Goal: Task Accomplishment & Management: Manage account settings

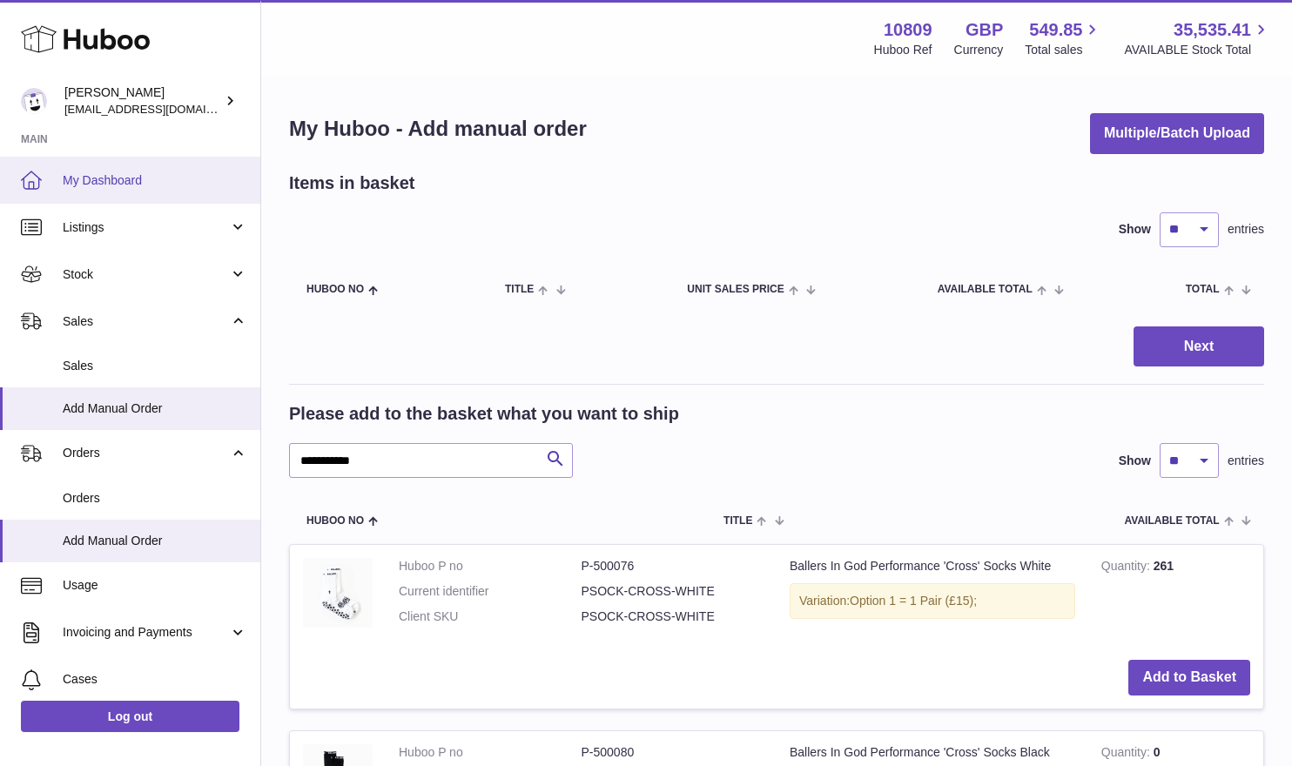
click at [69, 172] on span "My Dashboard" at bounding box center [155, 180] width 185 height 17
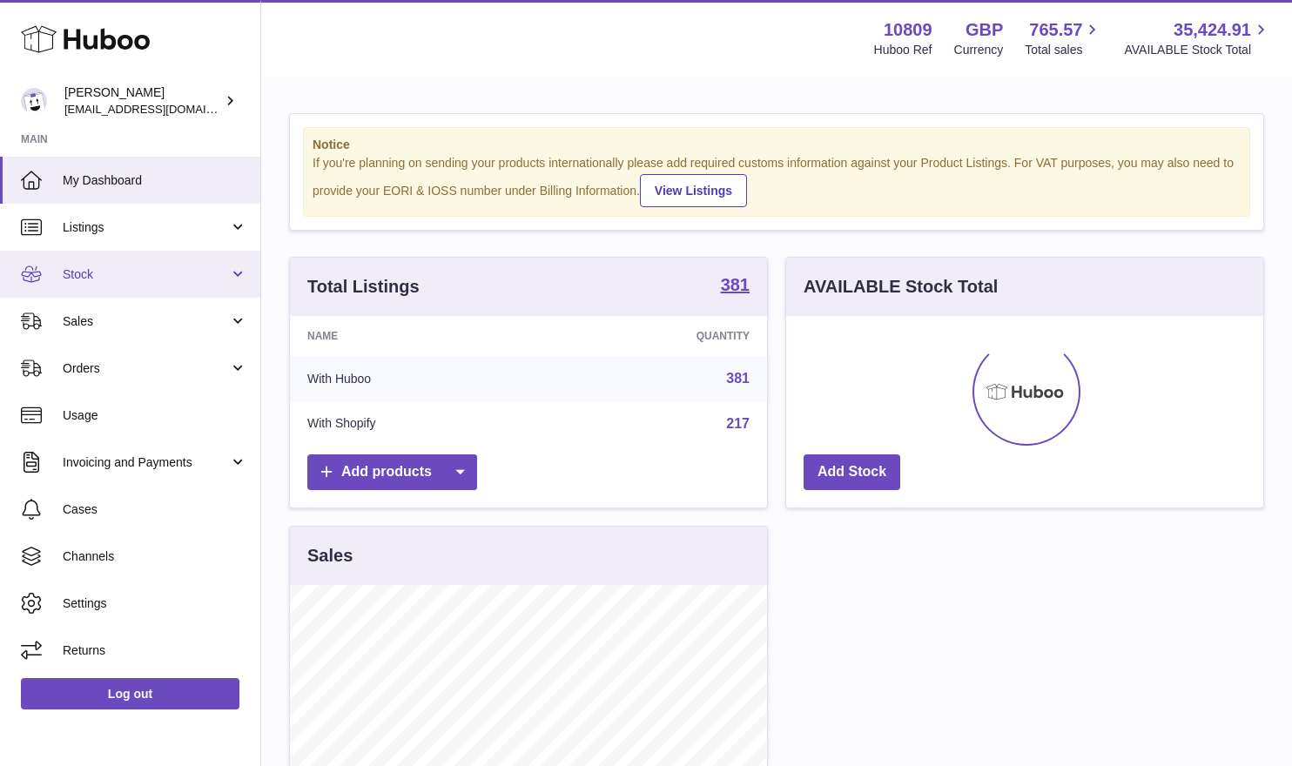
scroll to position [272, 477]
click at [123, 266] on span "Stock" at bounding box center [146, 274] width 166 height 17
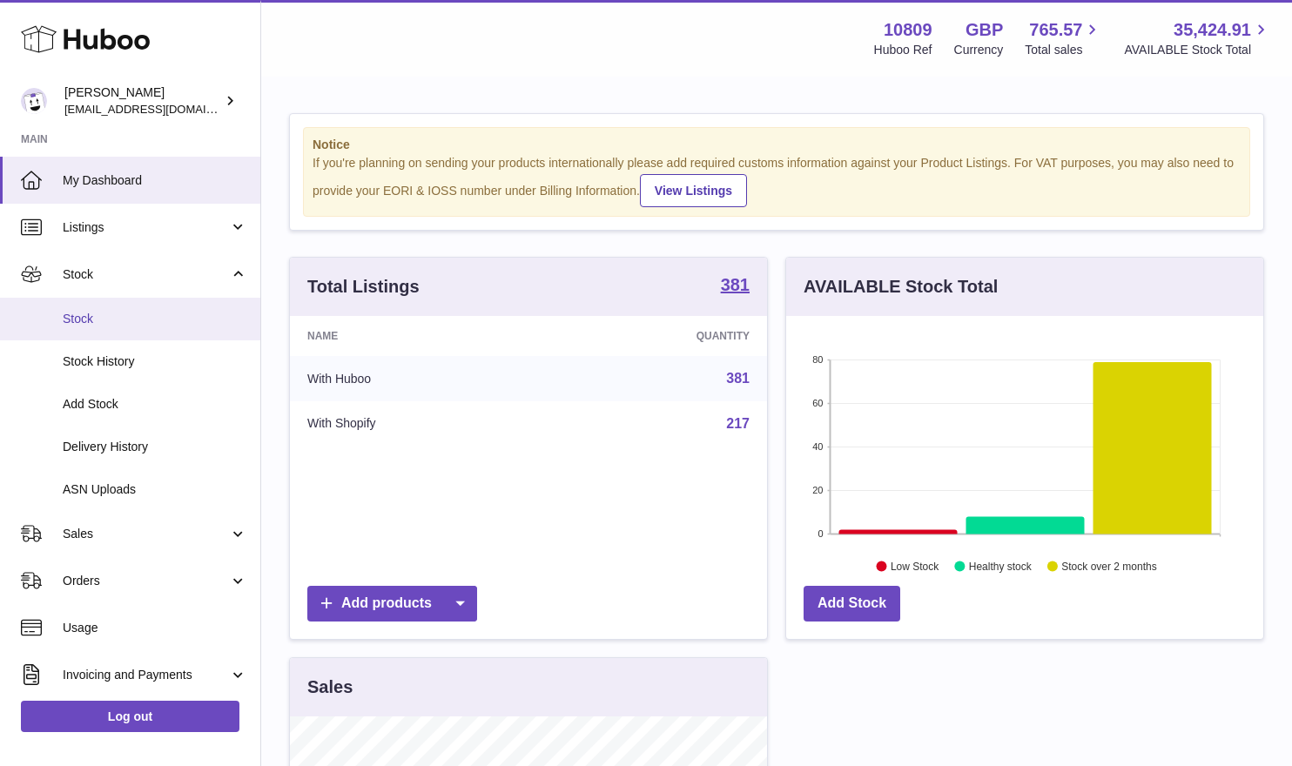
click at [131, 326] on span "Stock" at bounding box center [155, 319] width 185 height 17
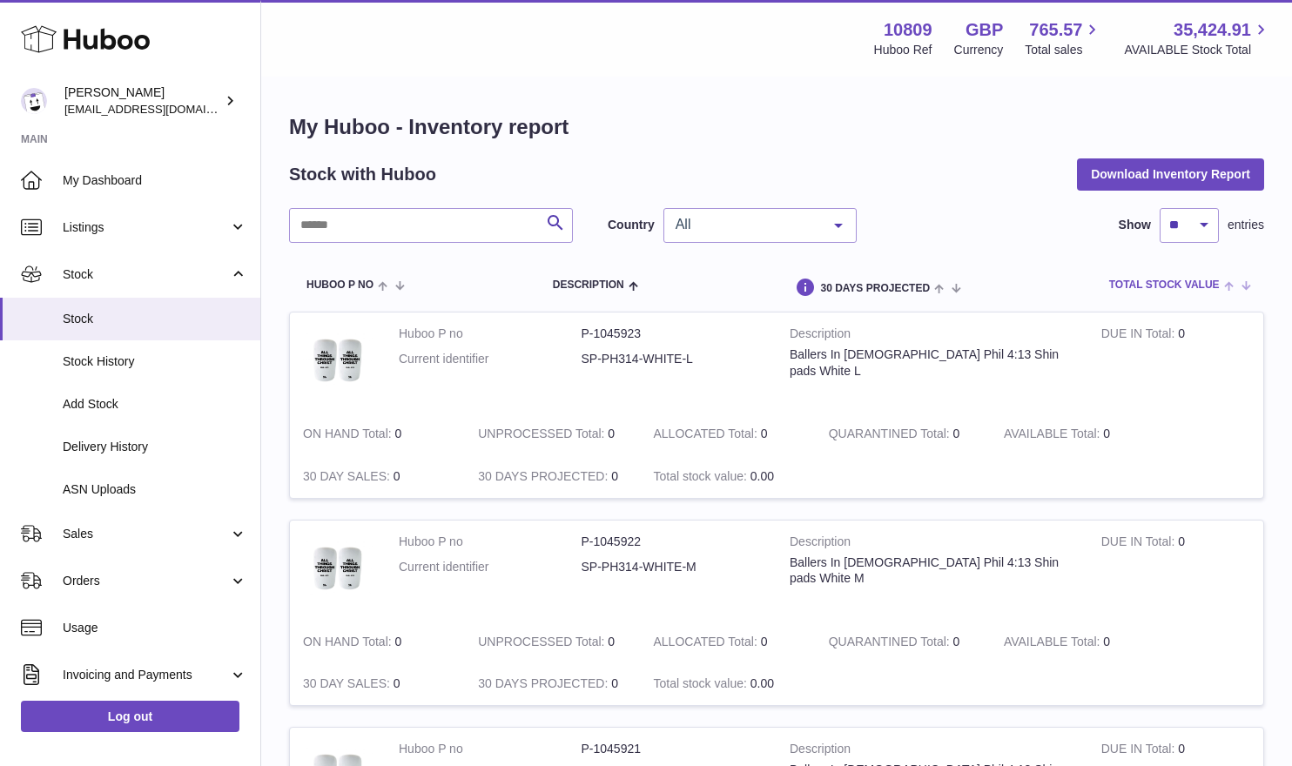
click at [1176, 299] on th "Total stock value" at bounding box center [1178, 285] width 172 height 51
click at [1173, 293] on th "Total stock value" at bounding box center [1184, 285] width 160 height 51
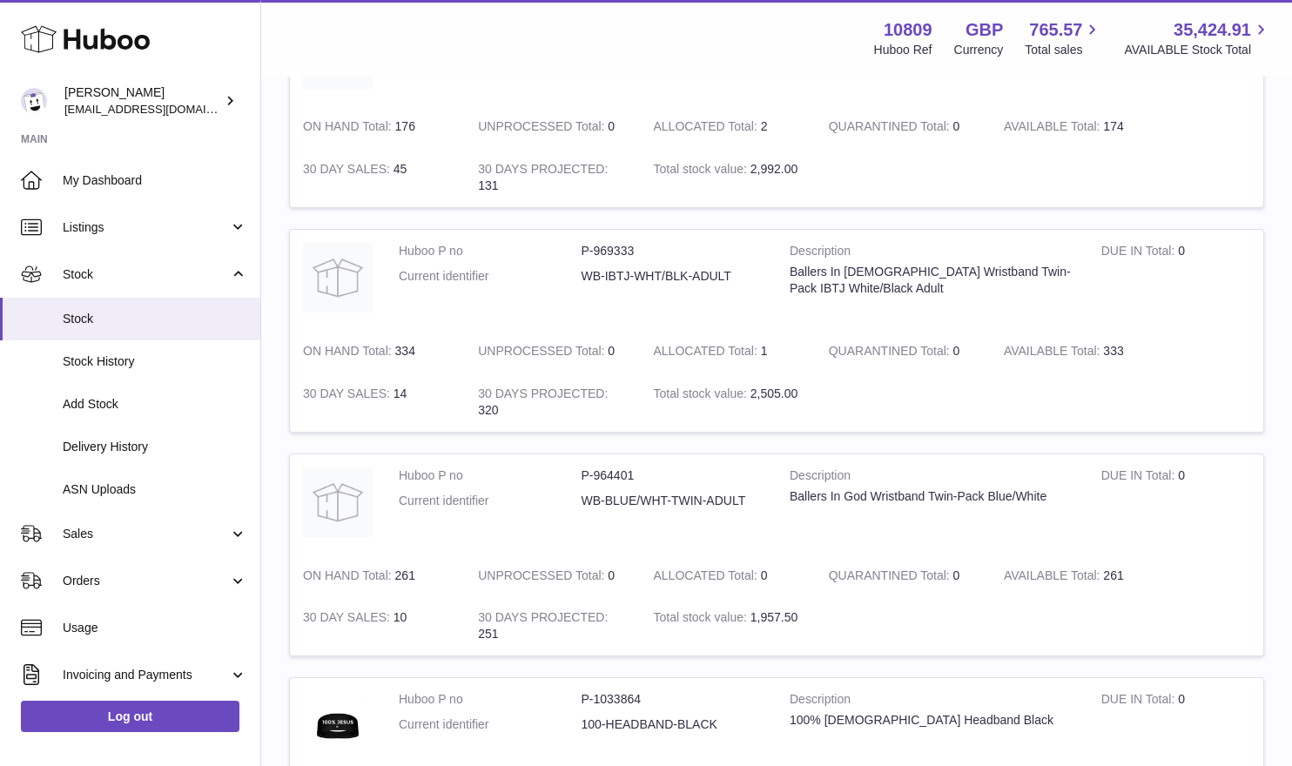
scroll to position [1955, 0]
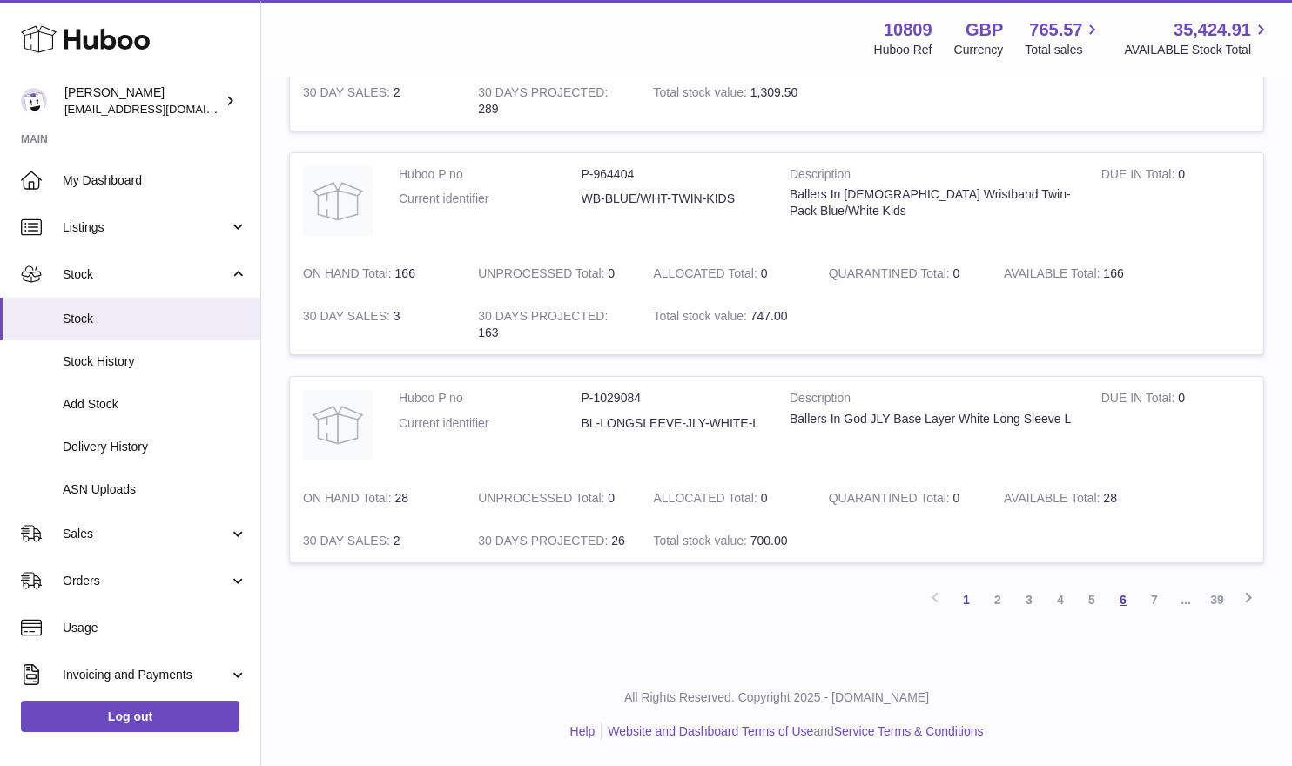
click at [1116, 599] on link "6" at bounding box center [1123, 599] width 31 height 31
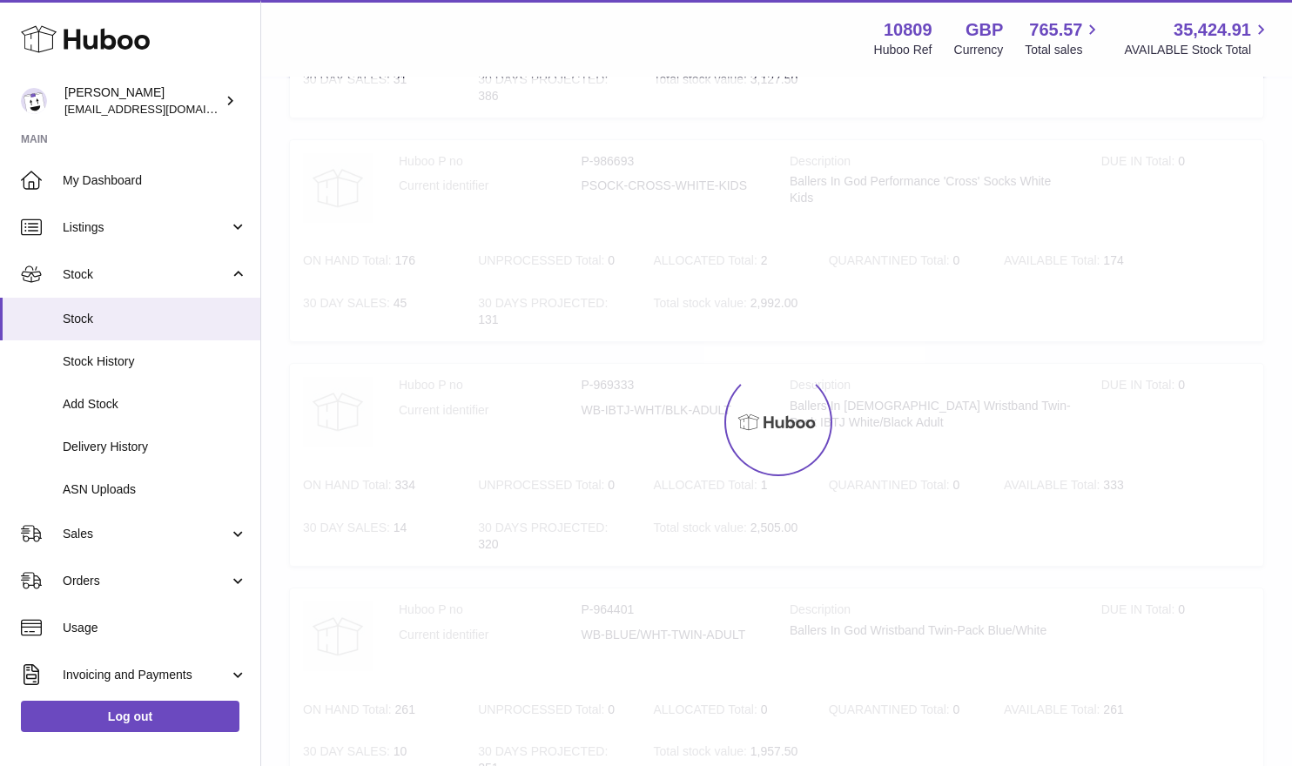
scroll to position [78, 0]
